Goal: Information Seeking & Learning: Compare options

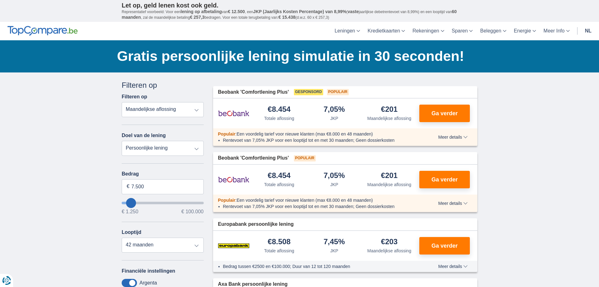
click at [122, 102] on select "Totale aflossing JKP Maandelijkse aflossing" at bounding box center [163, 109] width 82 height 15
click at [195, 110] on select "Totale aflossing JKP Maandelijkse aflossing" at bounding box center [163, 109] width 82 height 15
type input "9.250"
type input "9250"
type input "7.250"
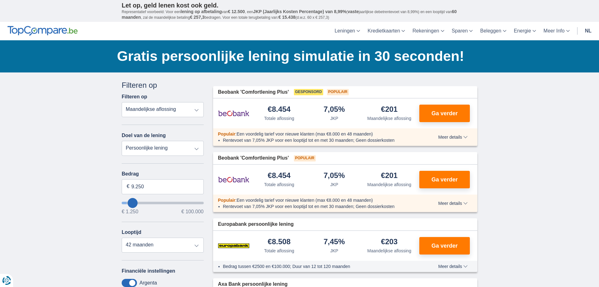
type input "7250"
select select "42"
type input "10.250"
type input "10250"
select select "60"
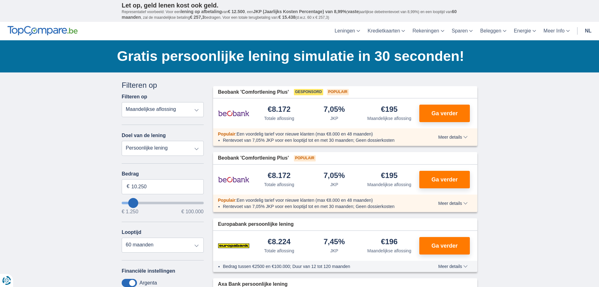
type input "7.250"
type input "7250"
select select "42"
type input "44.250"
type input "44250"
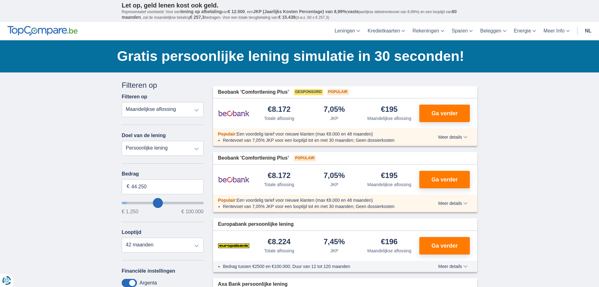
select select "120"
type input "44250"
click at [158, 203] on input "wantToBorrow" at bounding box center [163, 202] width 82 height 2
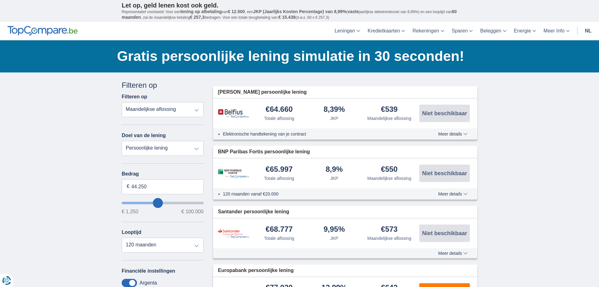
type input "94.250"
type input "94250"
click at [194, 202] on input "wantToBorrow" at bounding box center [163, 202] width 82 height 2
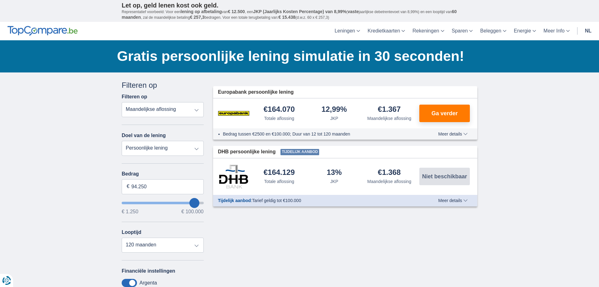
type input "99.250"
type input "99250"
click at [201, 201] on input "wantToBorrow" at bounding box center [163, 202] width 82 height 2
click at [204, 202] on div "Annuleren Filters Filteren op Filteren op Totale aflossing JKP Maandelijkse afl…" at bounding box center [162, 228] width 91 height 297
click at [203, 202] on input "wantToBorrow" at bounding box center [163, 202] width 82 height 2
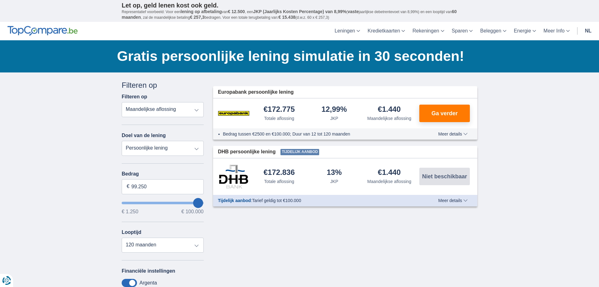
type input "81.250"
type input "81250"
click at [185, 203] on input "wantToBorrow" at bounding box center [163, 202] width 82 height 2
type input "99.250"
type input "99250"
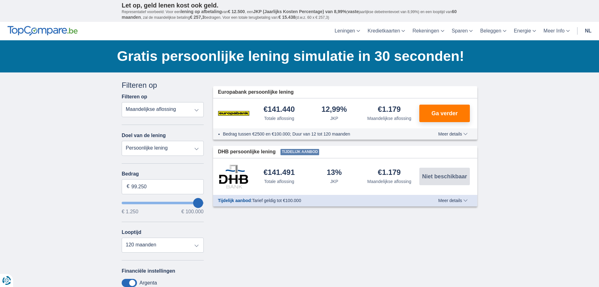
click at [203, 202] on input "wantToBorrow" at bounding box center [163, 202] width 82 height 2
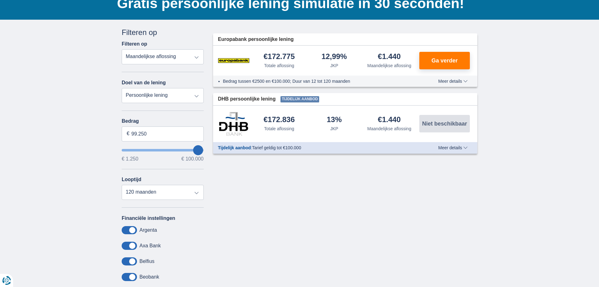
scroll to position [64, 0]
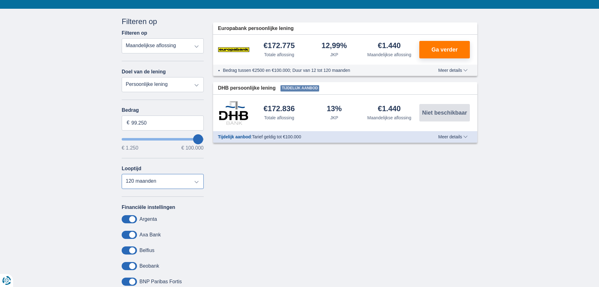
click at [122, 174] on select "12 maanden 18 maanden 24 maanden 30 maanden 36 maanden 42 maanden 48 maanden 60…" at bounding box center [163, 181] width 82 height 15
click at [196, 182] on select "12 maanden 18 maanden 24 maanden 30 maanden 36 maanden 42 maanden 48 maanden 60…" at bounding box center [163, 181] width 82 height 15
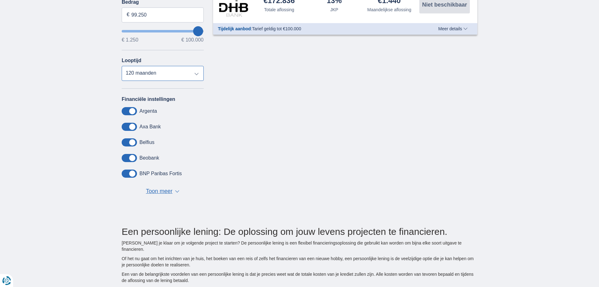
scroll to position [191, 0]
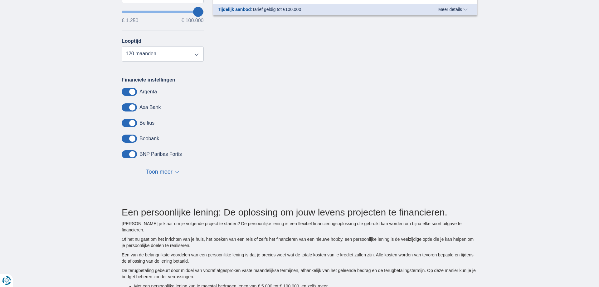
click at [178, 170] on button "Toon meer Toon minder ▼ ▲" at bounding box center [162, 171] width 37 height 9
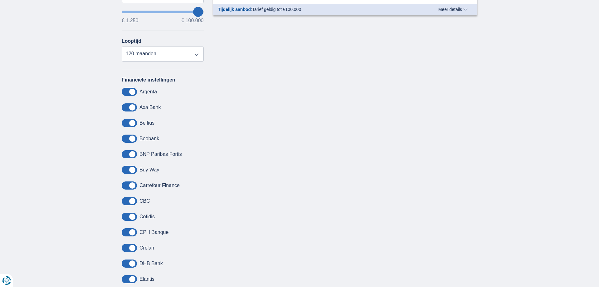
click at [152, 169] on label "Buy Way" at bounding box center [149, 170] width 20 height 6
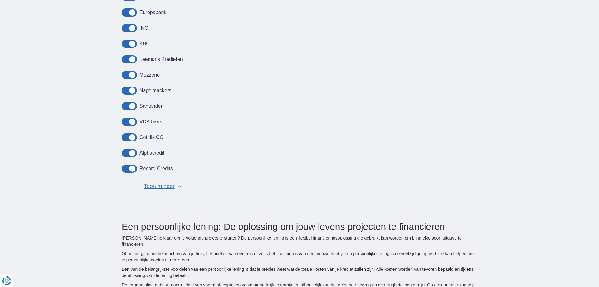
scroll to position [477, 0]
